Goal: Find specific page/section: Find specific page/section

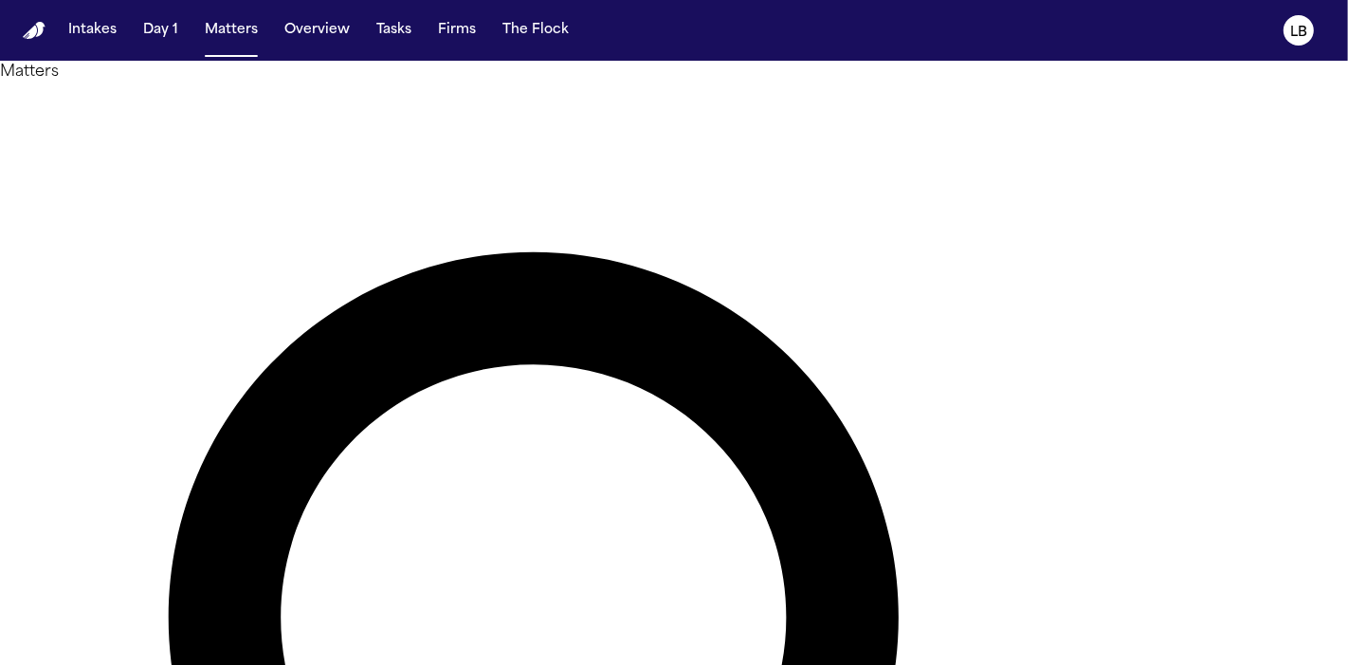
type input "******"
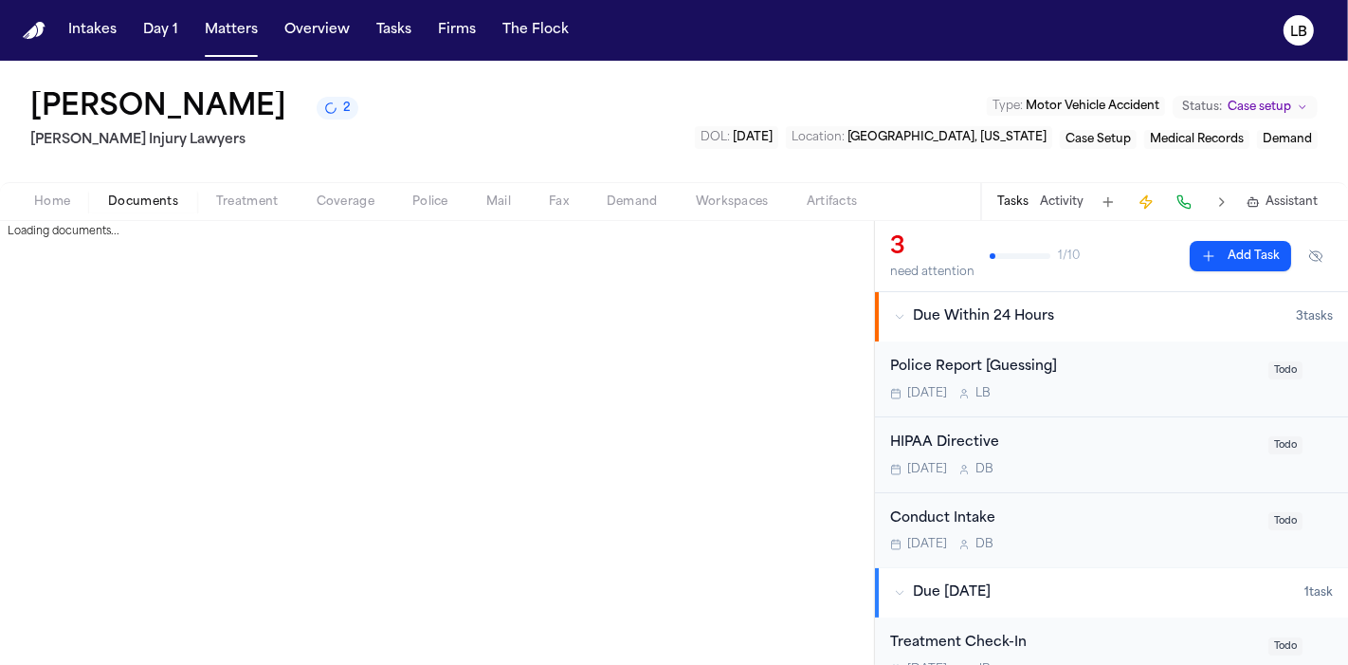
click at [153, 196] on span "Documents" at bounding box center [143, 201] width 70 height 15
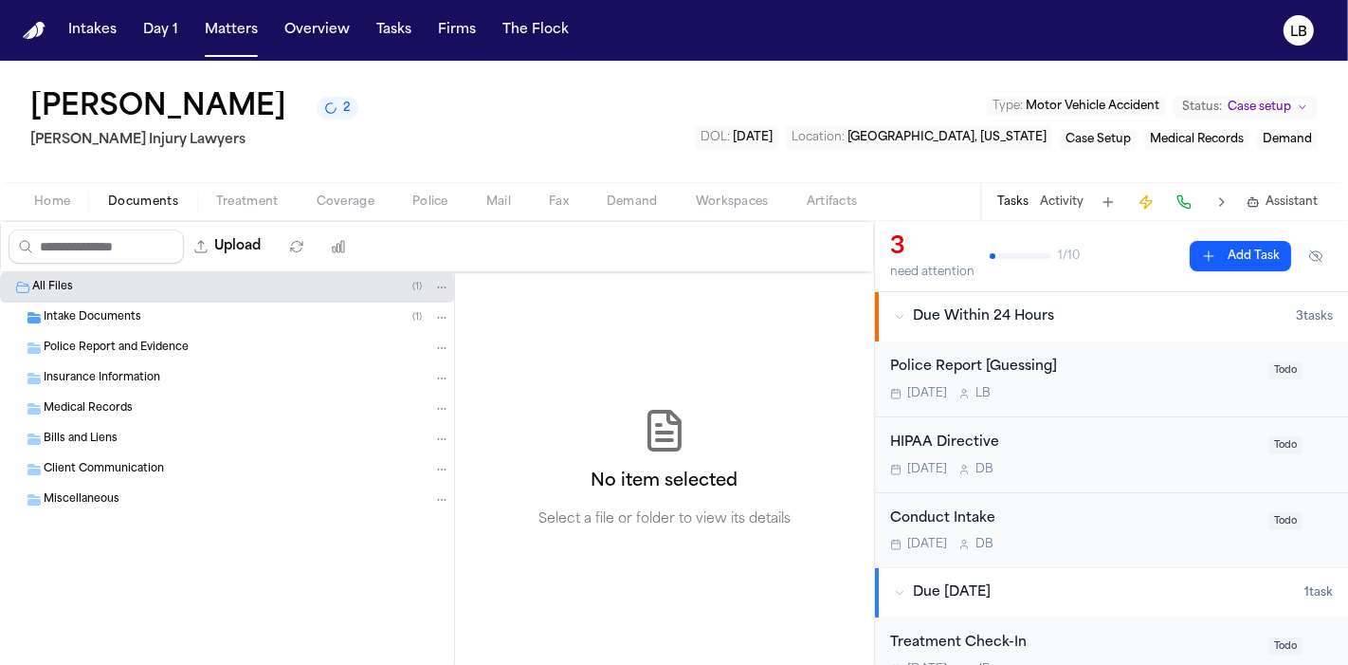
click at [114, 310] on span "Intake Documents" at bounding box center [93, 318] width 98 height 16
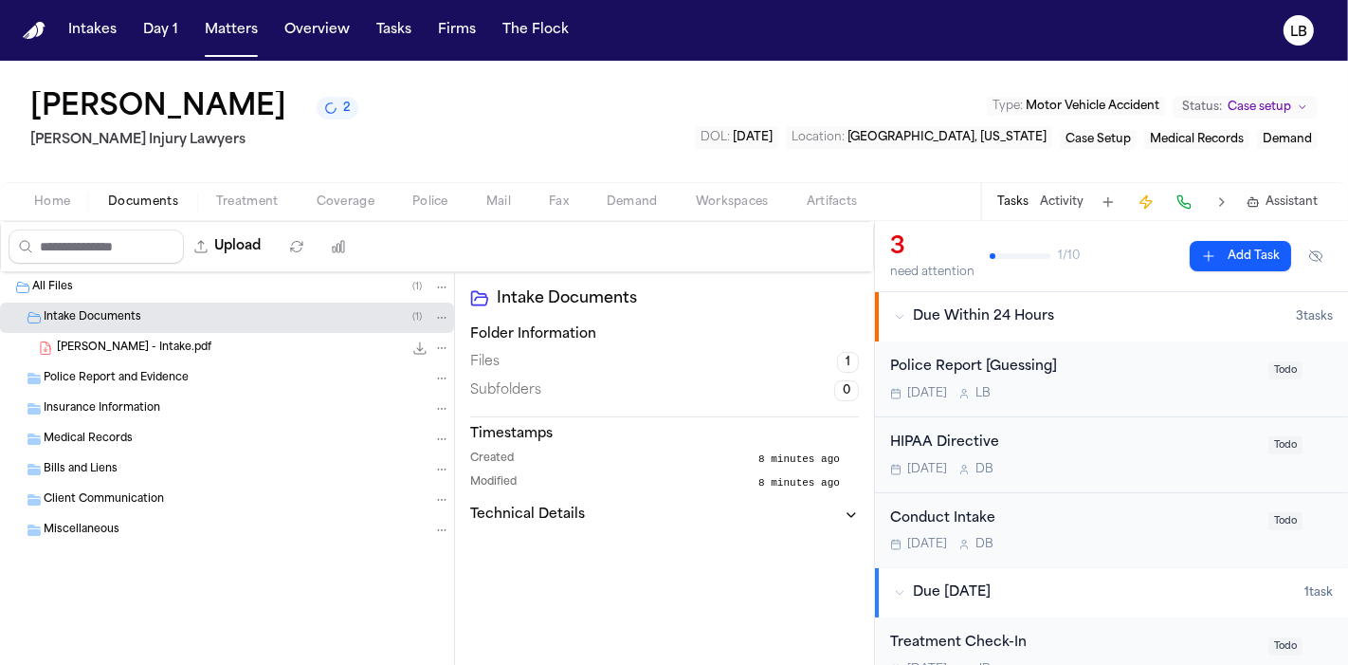
click at [149, 343] on span "[PERSON_NAME] - Intake.pdf" at bounding box center [134, 348] width 155 height 16
